Goal: Task Accomplishment & Management: Manage account settings

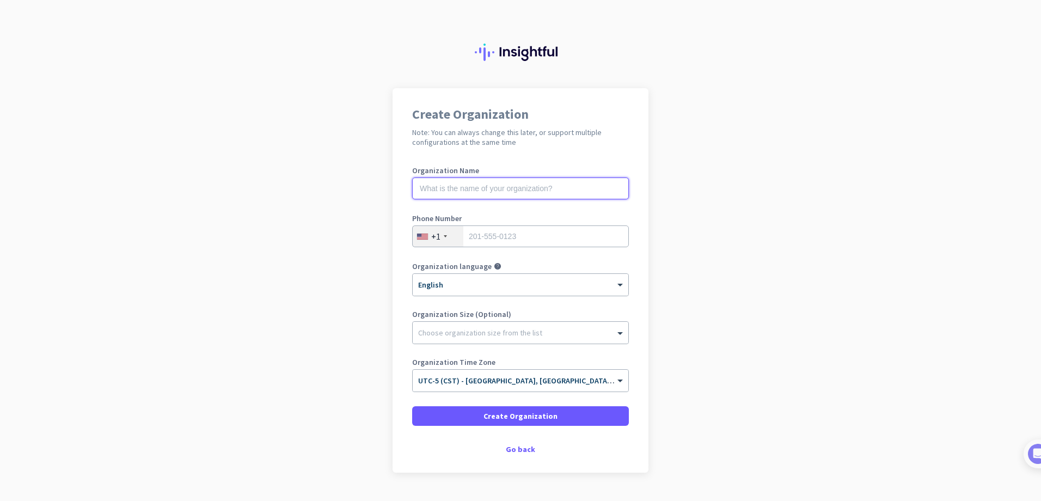
click at [525, 193] on input "text" at bounding box center [520, 188] width 217 height 22
type input "Urology Austin"
click at [520, 228] on input "tel" at bounding box center [520, 236] width 217 height 22
type input "3252458732"
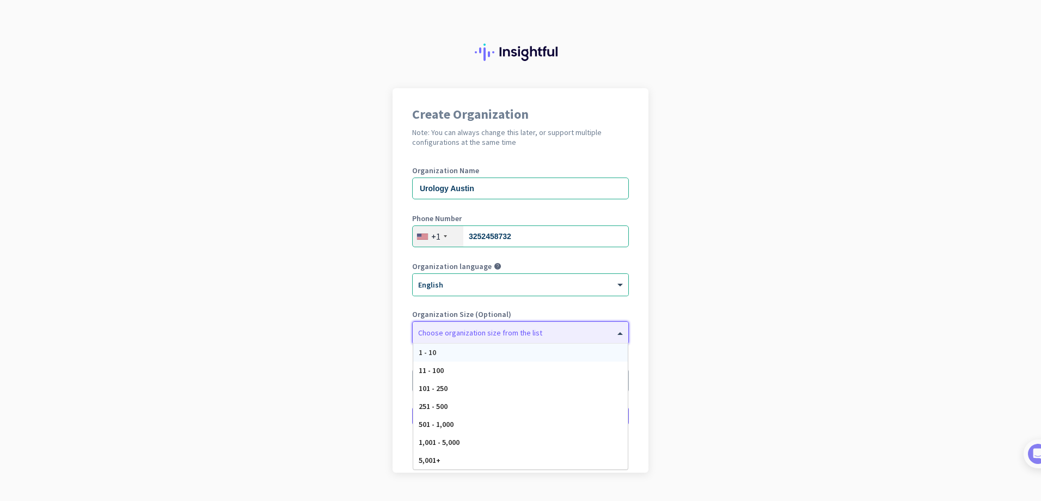
click at [543, 334] on div at bounding box center [521, 329] width 216 height 11
click at [490, 382] on div "101 - 250" at bounding box center [520, 388] width 214 height 18
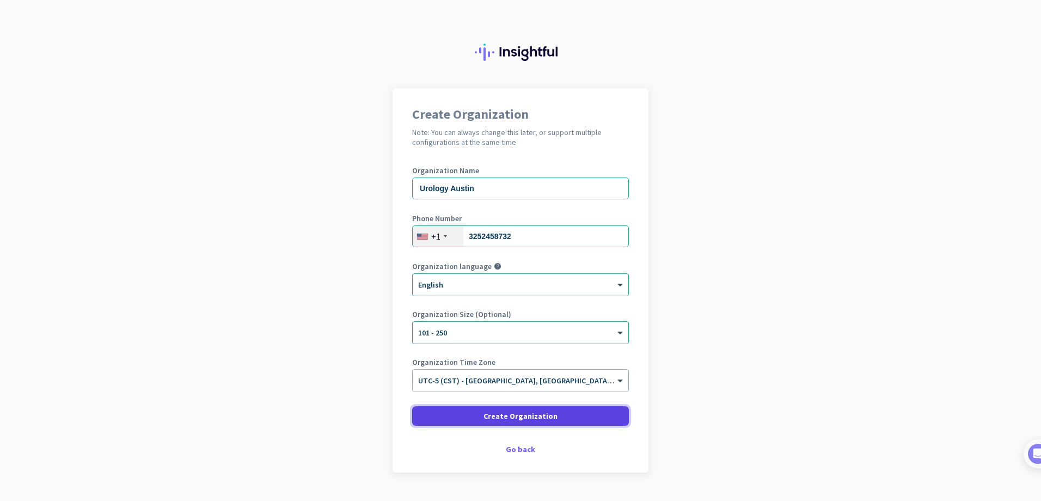
click at [551, 417] on span at bounding box center [520, 416] width 217 height 26
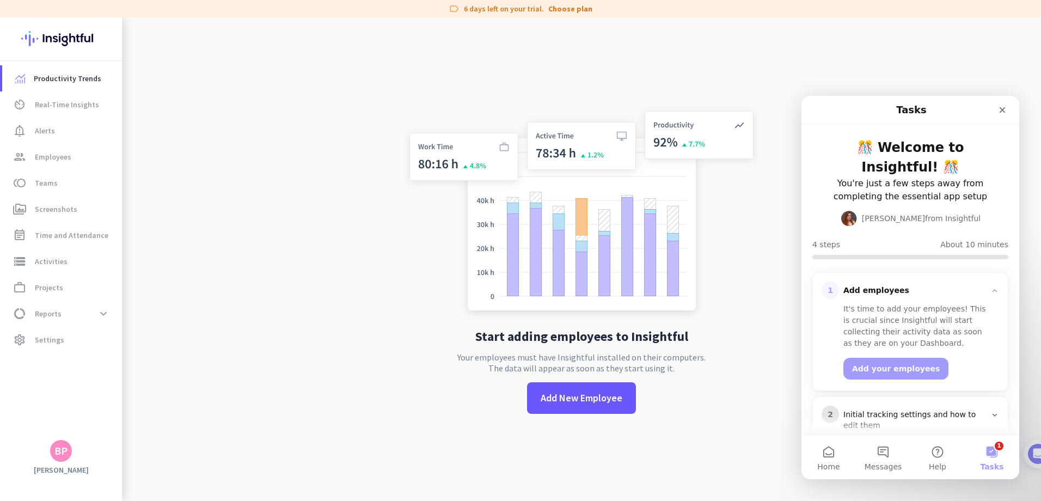
drag, startPoint x: 721, startPoint y: 425, endPoint x: 723, endPoint y: 435, distance: 10.6
click at [723, 435] on div "Start adding employees to Insightful Your employees must have Insightful instal…" at bounding box center [581, 267] width 360 height 501
click at [1004, 106] on icon "Close" at bounding box center [1002, 110] width 9 height 9
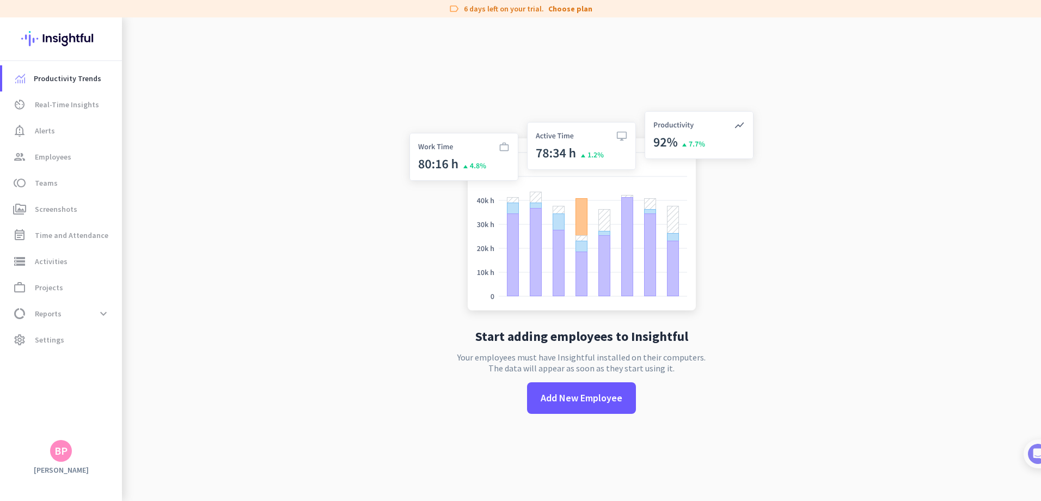
drag, startPoint x: 497, startPoint y: 391, endPoint x: 465, endPoint y: 373, distance: 37.0
click at [465, 373] on div "Start adding employees to Insightful Your employees must have Insightful instal…" at bounding box center [581, 267] width 360 height 501
drag, startPoint x: 453, startPoint y: 357, endPoint x: 701, endPoint y: 376, distance: 247.8
click at [701, 376] on div "Start adding employees to Insightful Your employees must have Insightful instal…" at bounding box center [581, 267] width 360 height 501
click at [626, 353] on p "Your employees must have Insightful installed on their computers. The data will…" at bounding box center [581, 363] width 248 height 22
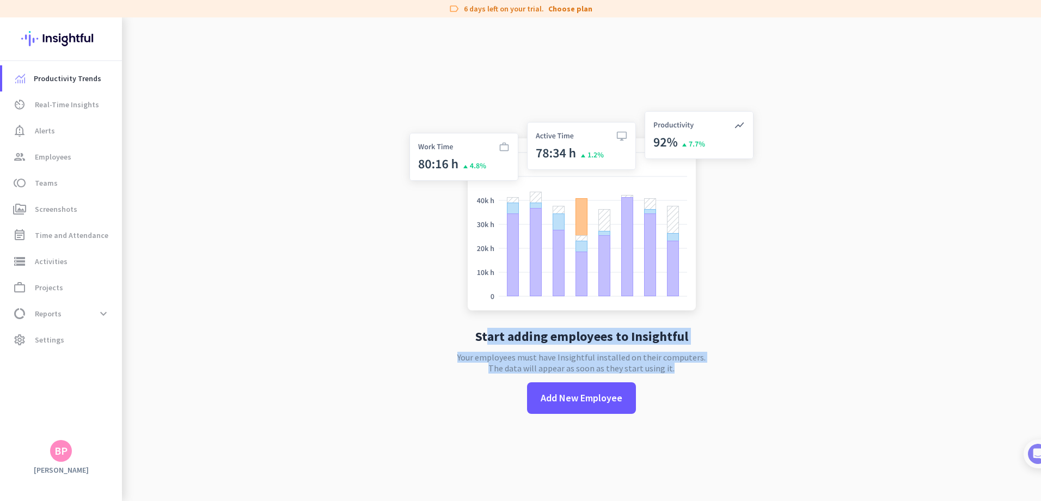
drag, startPoint x: 687, startPoint y: 366, endPoint x: 485, endPoint y: 344, distance: 203.1
click at [485, 344] on div "Start adding employees to Insightful Your employees must have Insightful instal…" at bounding box center [581, 267] width 360 height 501
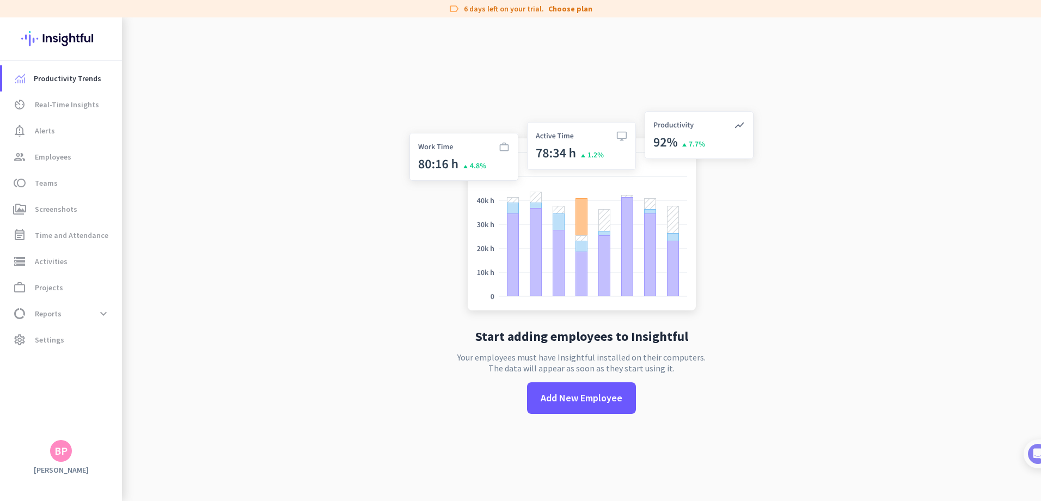
drag, startPoint x: 485, startPoint y: 344, endPoint x: 416, endPoint y: 349, distance: 68.8
click at [416, 349] on div "Start adding employees to Insightful Your employees must have Insightful instal…" at bounding box center [581, 267] width 360 height 501
click at [597, 411] on span at bounding box center [581, 398] width 109 height 32
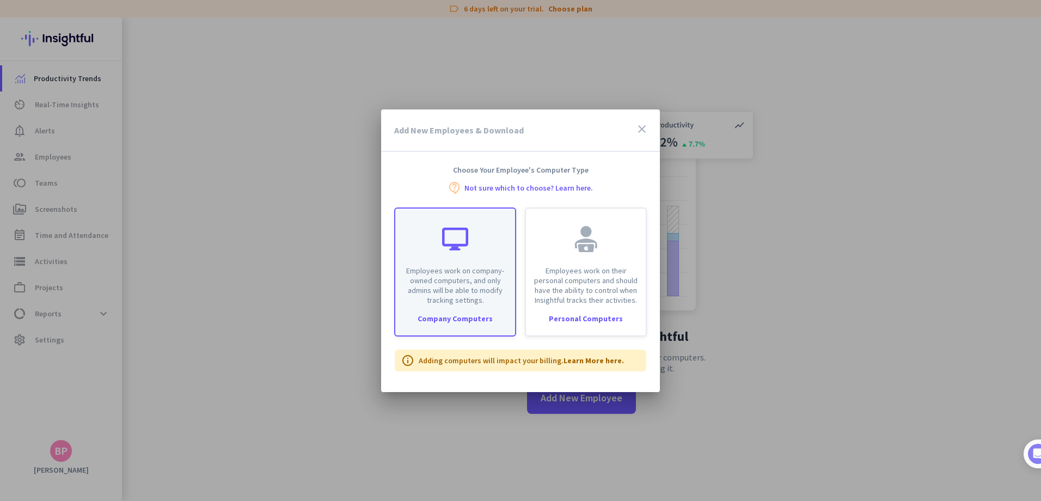
click at [467, 319] on div "Company Computers" at bounding box center [455, 319] width 120 height 8
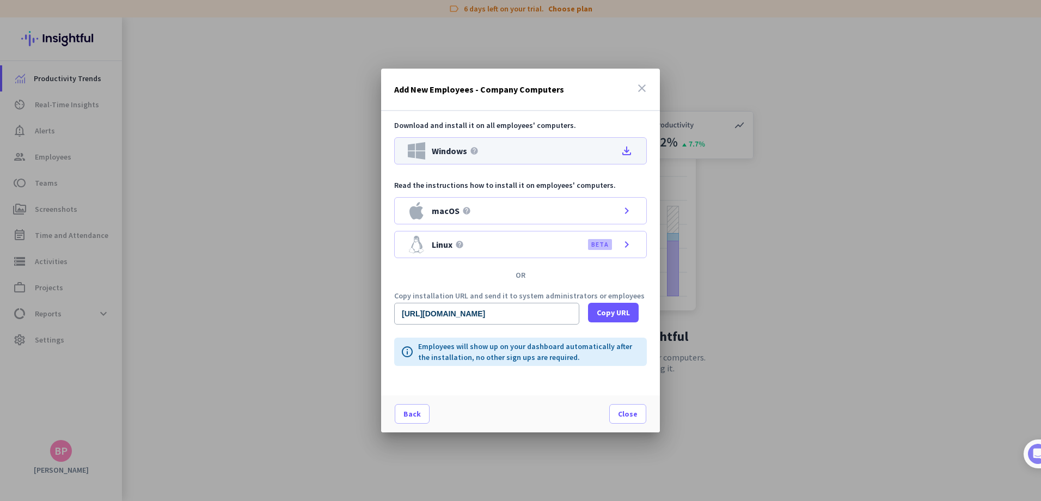
click at [623, 152] on icon "file_download" at bounding box center [626, 150] width 13 height 13
click at [623, 312] on span "Copy URL" at bounding box center [613, 312] width 33 height 11
